Goal: Information Seeking & Learning: Check status

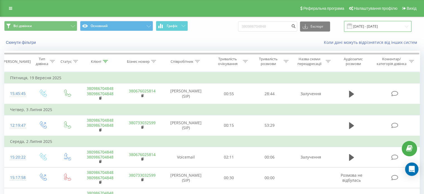
click at [377, 25] on input "22.06.2025 - 22.09.2025" at bounding box center [377, 26] width 67 height 11
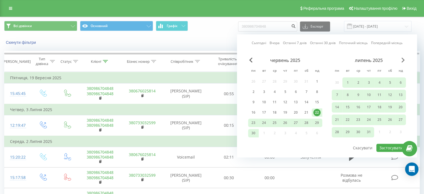
click at [402, 59] on span "Next Month" at bounding box center [403, 59] width 3 height 5
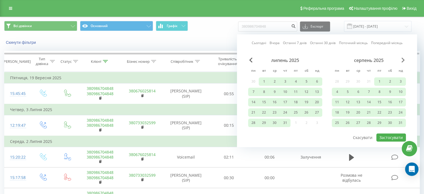
click at [402, 59] on span "Next Month" at bounding box center [403, 59] width 3 height 5
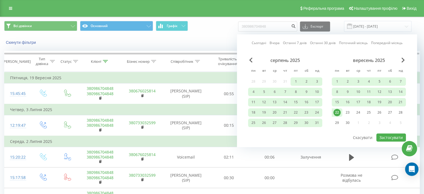
click at [336, 112] on div "22" at bounding box center [337, 112] width 7 height 7
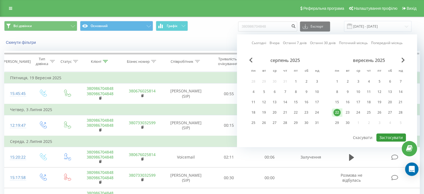
click at [387, 134] on button "Застосувати" at bounding box center [392, 137] width 30 height 8
type input "22.09.2025 - 22.09.2025"
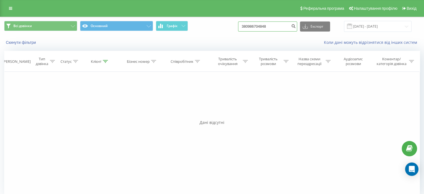
drag, startPoint x: 285, startPoint y: 25, endPoint x: 228, endPoint y: 25, distance: 57.2
click at [228, 25] on div "Всі дзвінки Основний Графік 380986704848 Експорт .csv .xls .xlsx 22.09.2025 - 2…" at bounding box center [212, 26] width 416 height 11
click at [375, 28] on input "22.09.2025 - 22.09.2025" at bounding box center [377, 26] width 67 height 11
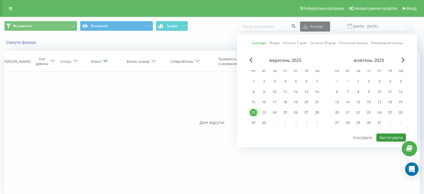
click at [385, 134] on button "Застосувати" at bounding box center [392, 137] width 30 height 8
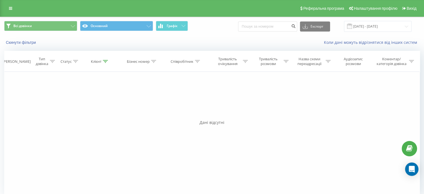
click at [3, 8] on div "Реферальна програма Налаштування профілю Вихід" at bounding box center [212, 8] width 424 height 17
click at [13, 7] on link at bounding box center [11, 8] width 10 height 8
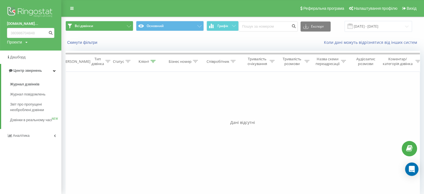
click at [55, 21] on div "vprovadzhennia.Mr... 380986704848 Проекти vprovadzhennia.Mriia.gov.ua Дашборд Ц…" at bounding box center [212, 97] width 424 height 194
click at [45, 11] on img at bounding box center [30, 13] width 47 height 14
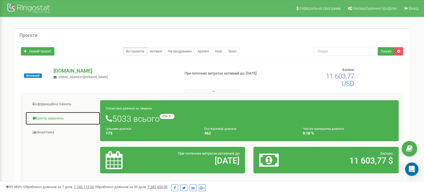
click at [59, 116] on link "Центр звернень" at bounding box center [62, 119] width 75 height 14
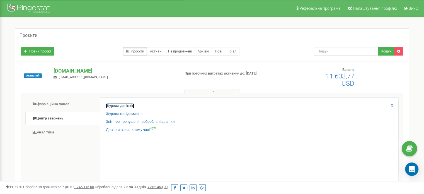
click at [126, 105] on link "Журнал дзвінків" at bounding box center [120, 105] width 28 height 5
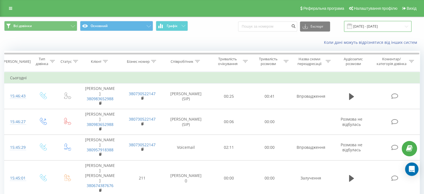
click at [373, 26] on input "22.08.2025 - 22.09.2025" at bounding box center [377, 26] width 67 height 11
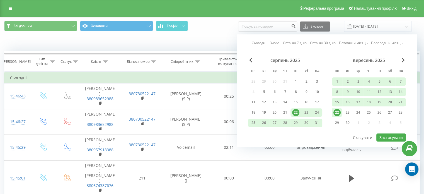
click at [338, 111] on div "22" at bounding box center [337, 112] width 7 height 7
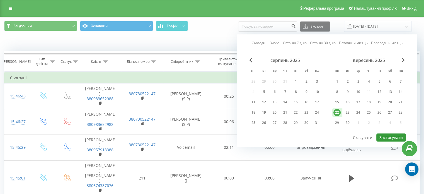
click at [389, 135] on button "Застосувати" at bounding box center [392, 137] width 30 height 8
type input "22.09.2025 - 22.09.2025"
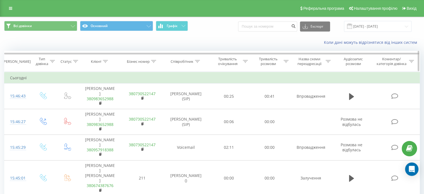
click at [196, 60] on icon at bounding box center [197, 61] width 5 height 3
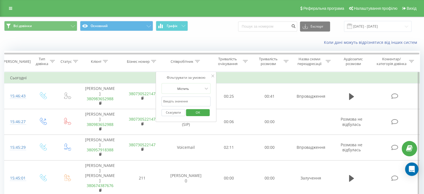
click at [185, 102] on input "text" at bounding box center [185, 102] width 49 height 10
type input "фед"
click at [199, 113] on span "OK" at bounding box center [198, 112] width 16 height 9
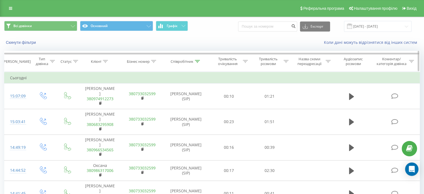
click at [196, 59] on th "Співробітник" at bounding box center [185, 61] width 45 height 21
click at [199, 62] on icon at bounding box center [197, 61] width 5 height 3
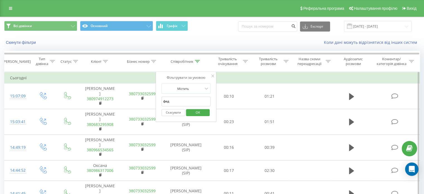
click at [200, 117] on div "Скасувати OK" at bounding box center [185, 112] width 49 height 13
click at [201, 112] on span "OK" at bounding box center [198, 112] width 16 height 9
